Goal: Transaction & Acquisition: Purchase product/service

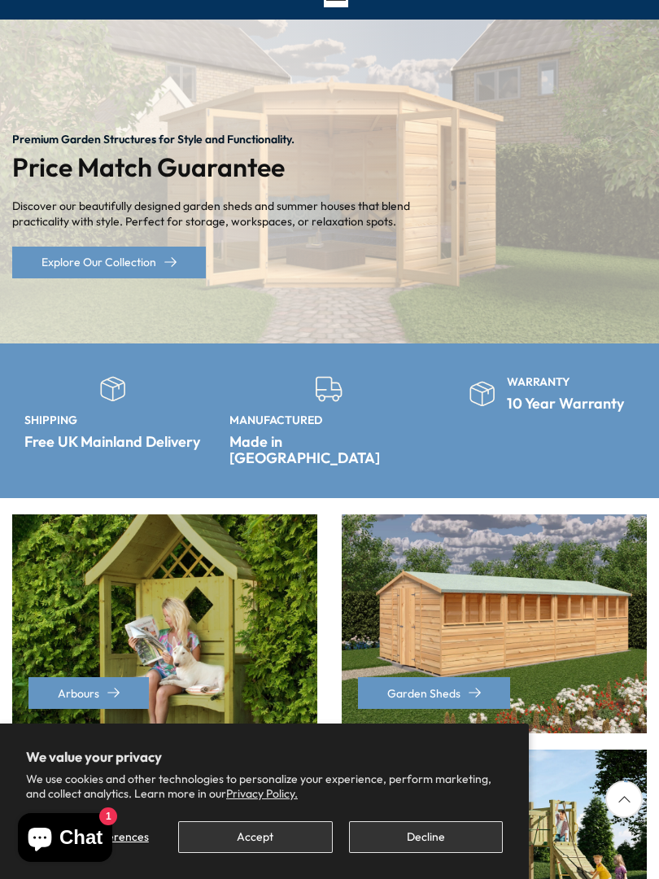
scroll to position [121, 0]
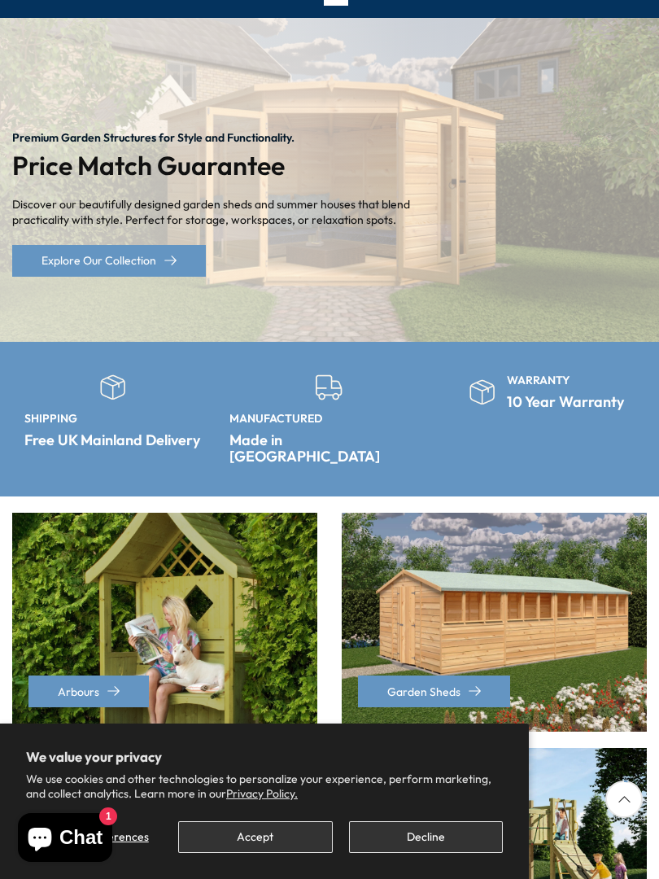
click at [415, 834] on button "Decline" at bounding box center [426, 837] width 154 height 32
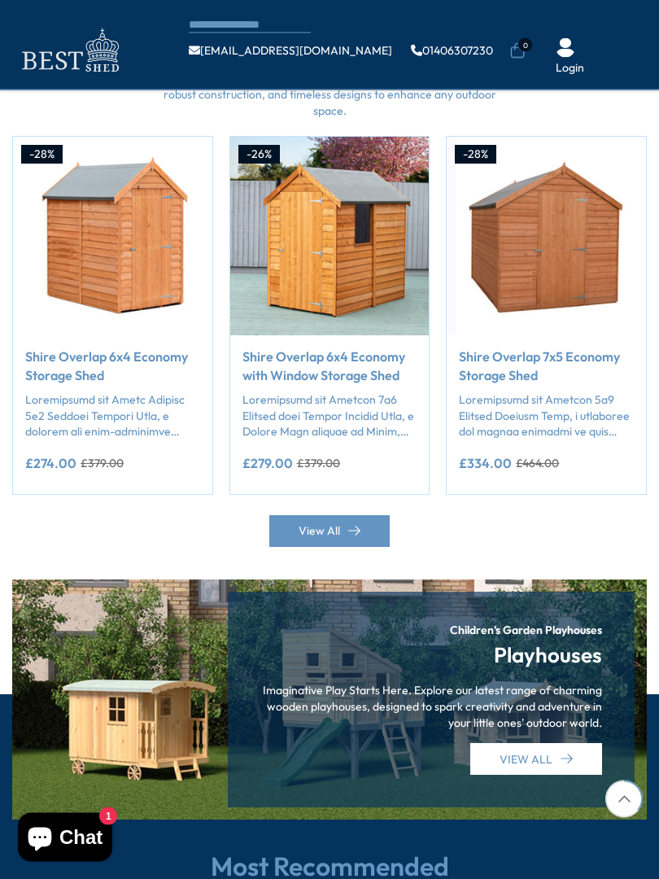
scroll to position [1283, 0]
click at [364, 515] on link "View All" at bounding box center [329, 531] width 120 height 32
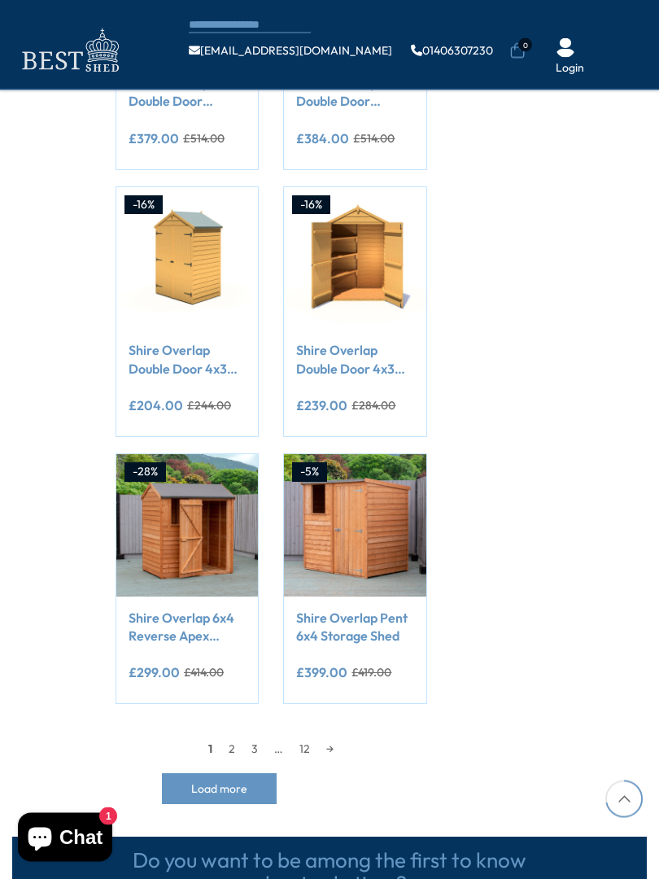
scroll to position [1185, 0]
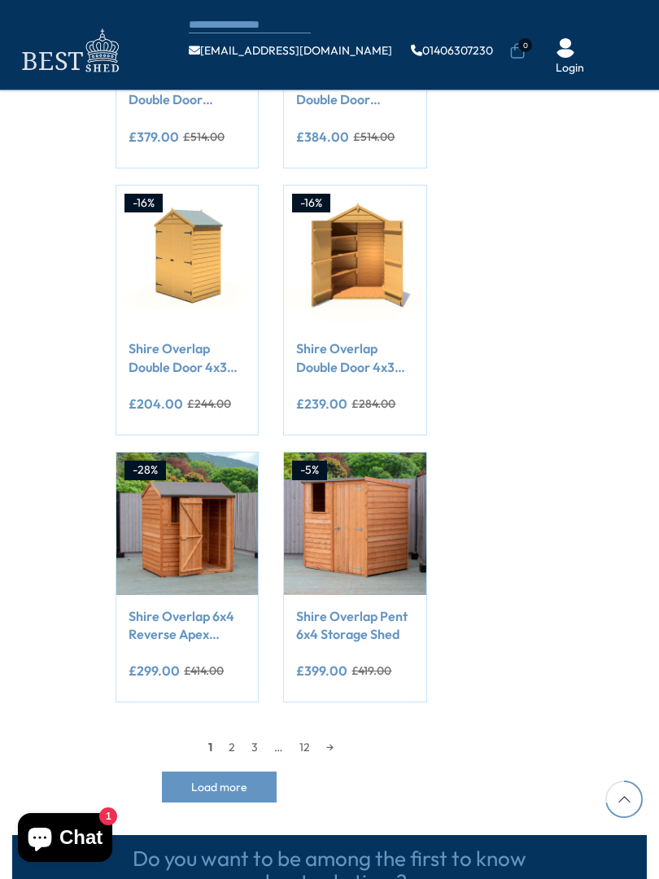
click at [226, 751] on link "2" at bounding box center [232, 747] width 23 height 24
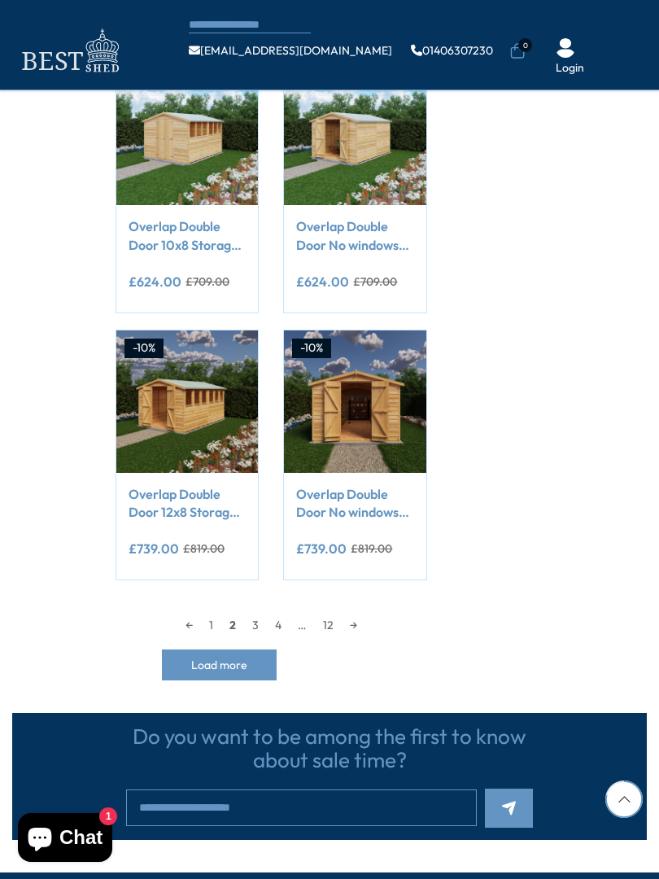
scroll to position [1308, 0]
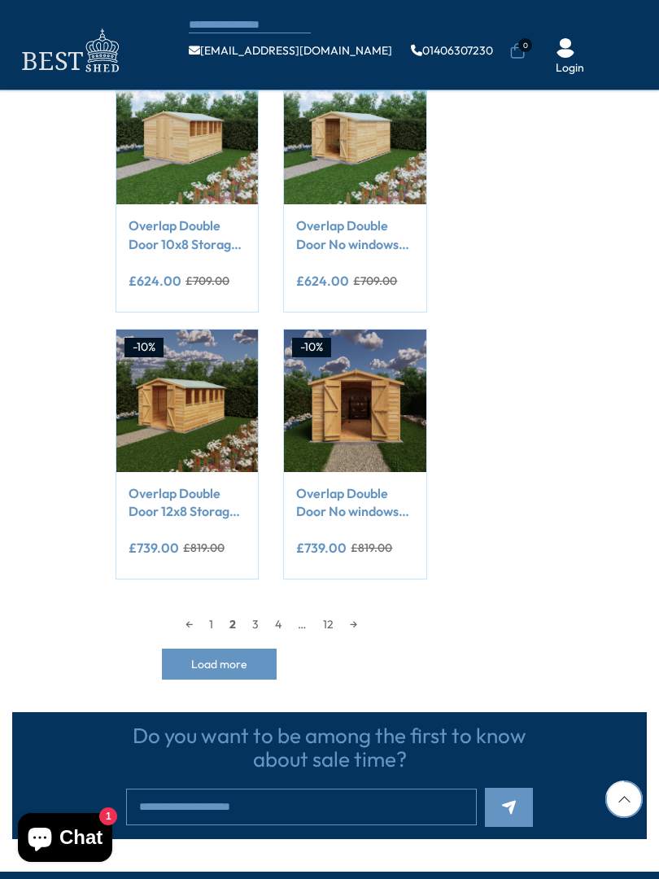
click at [249, 625] on link "3" at bounding box center [255, 624] width 23 height 24
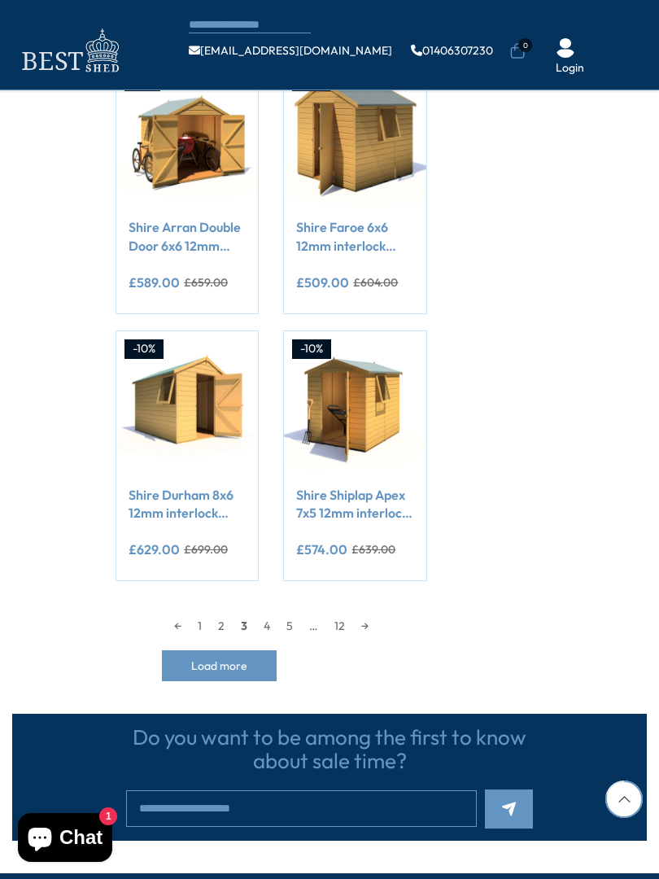
scroll to position [1308, 0]
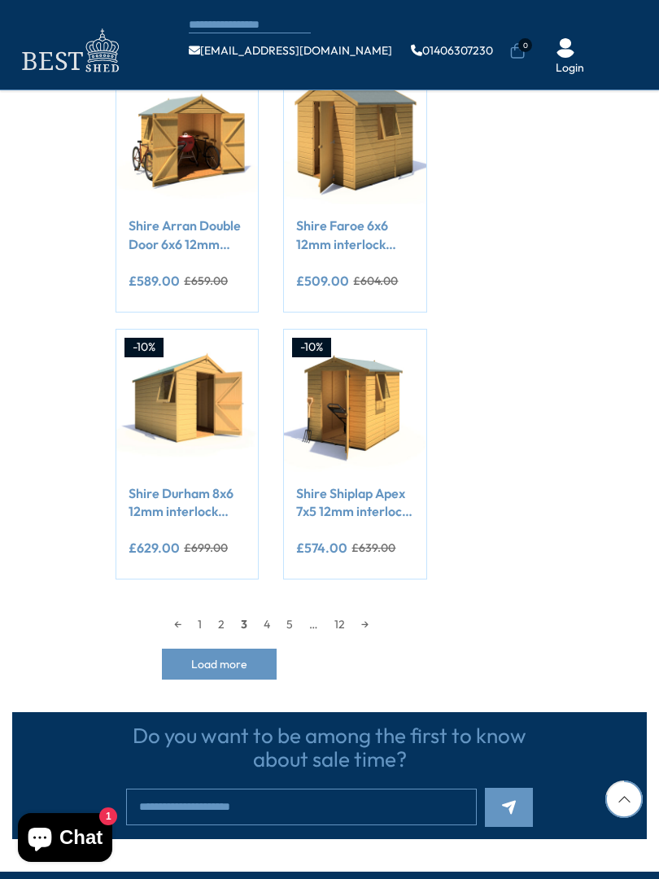
click at [267, 626] on link "4" at bounding box center [267, 624] width 23 height 24
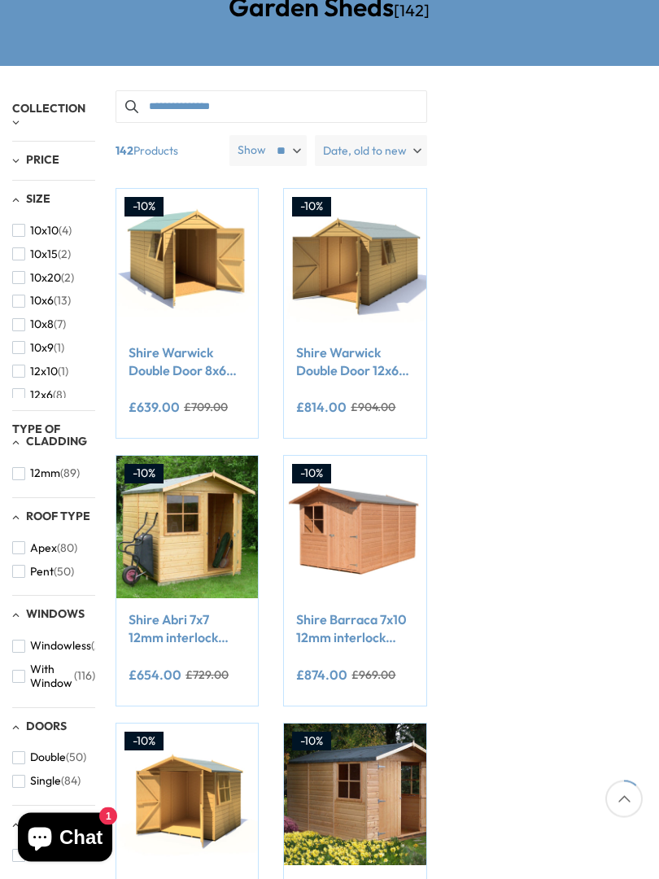
scroll to position [203, 0]
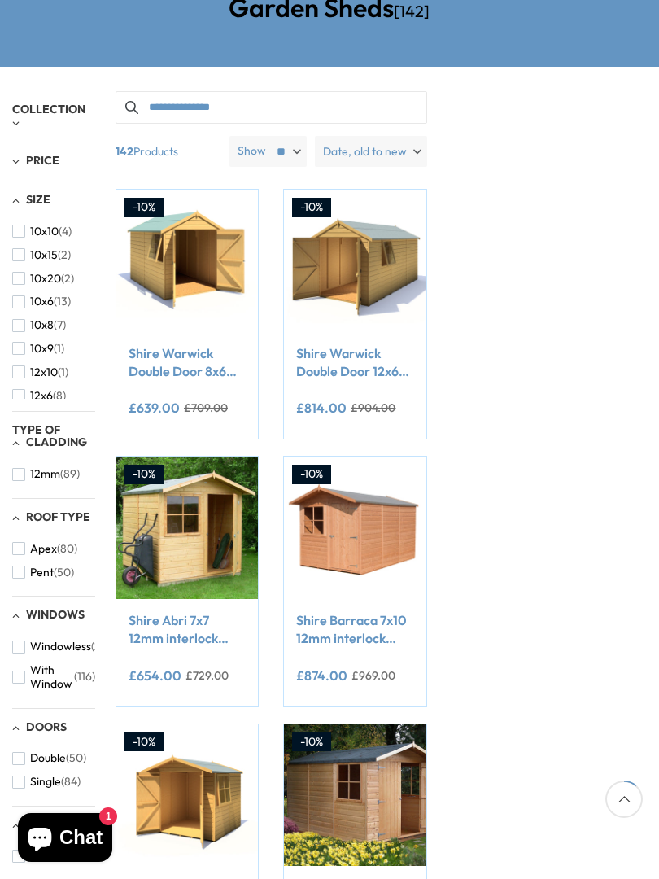
click at [237, 99] on input "Search products" at bounding box center [272, 107] width 312 height 33
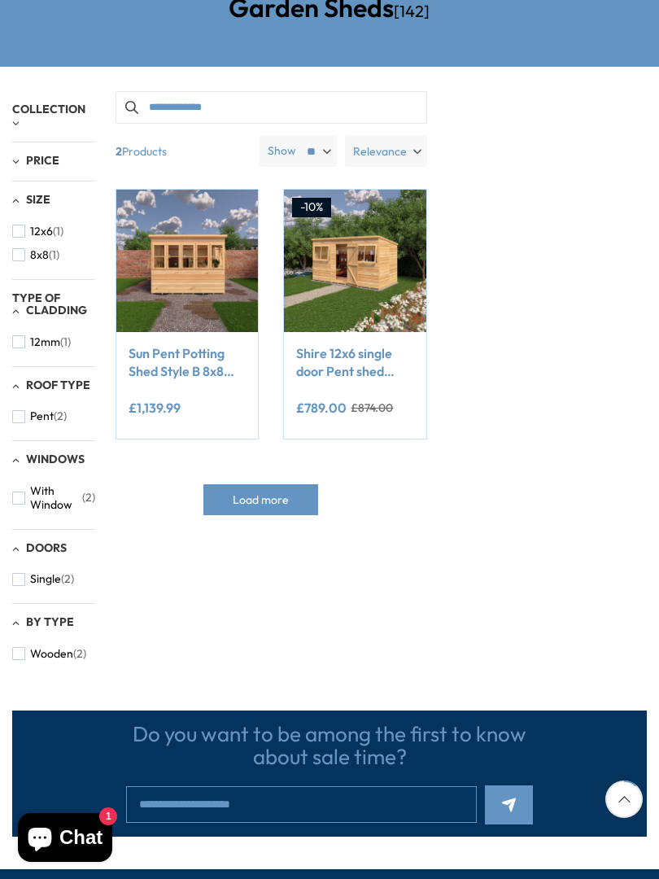
type input "**********"
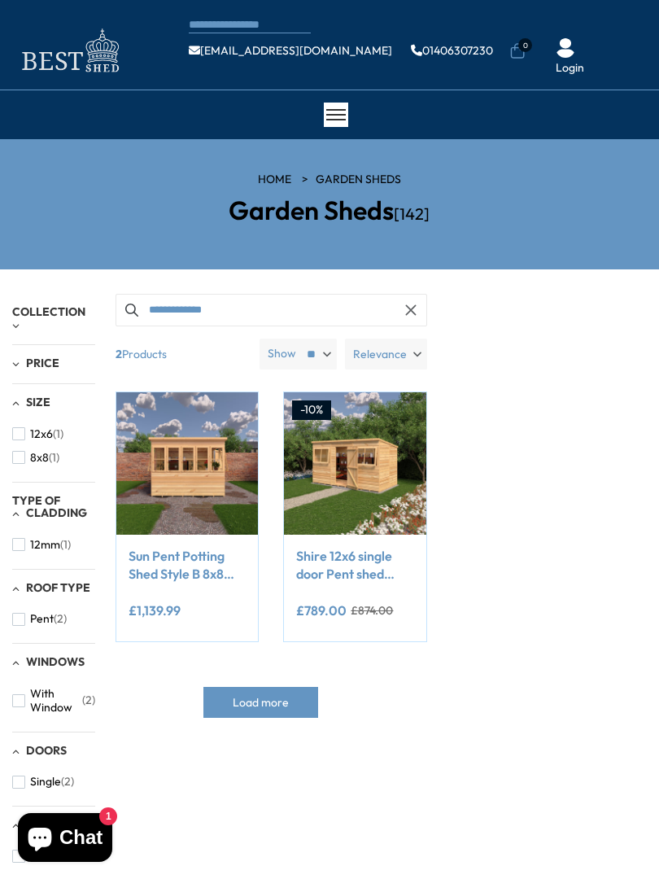
click at [409, 304] on icon "button" at bounding box center [410, 310] width 13 height 13
